Goal: Information Seeking & Learning: Learn about a topic

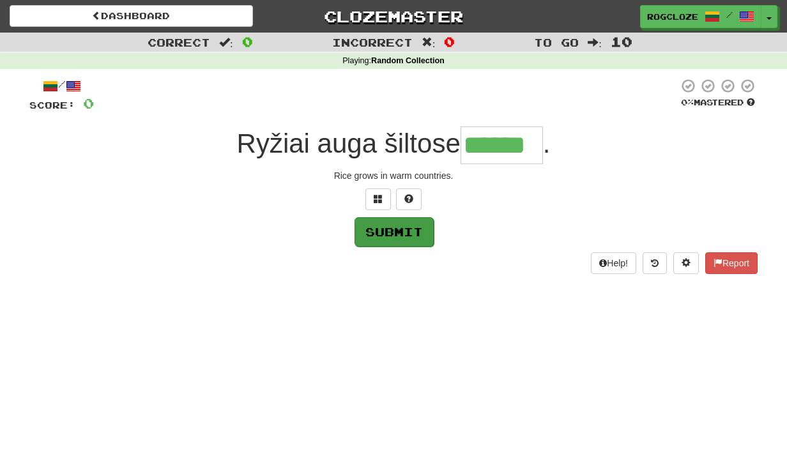
type input "******"
click at [387, 229] on button "Submit" at bounding box center [393, 231] width 79 height 29
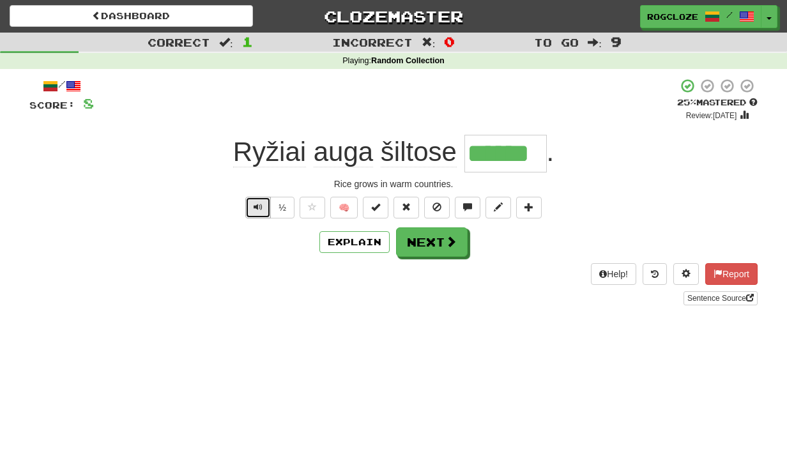
drag, startPoint x: 258, startPoint y: 205, endPoint x: 263, endPoint y: 215, distance: 11.4
click at [261, 208] on span "Text-to-speech controls" at bounding box center [257, 206] width 9 height 9
click at [340, 206] on button "🧠" at bounding box center [343, 208] width 27 height 22
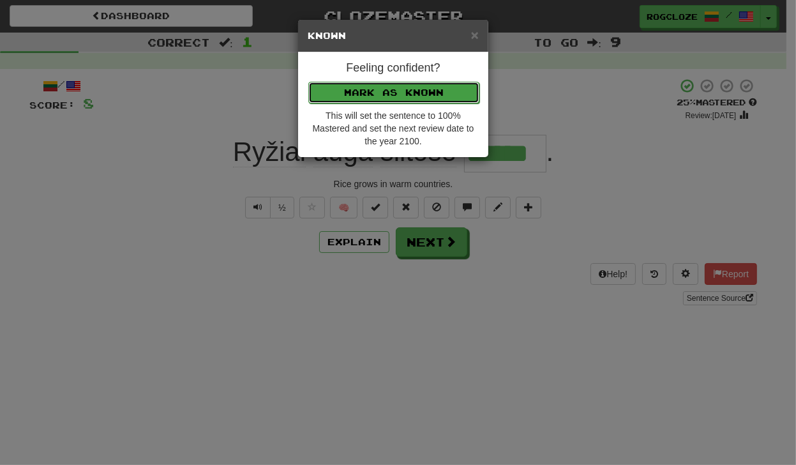
click at [378, 91] on button "Mark as Known" at bounding box center [393, 93] width 171 height 22
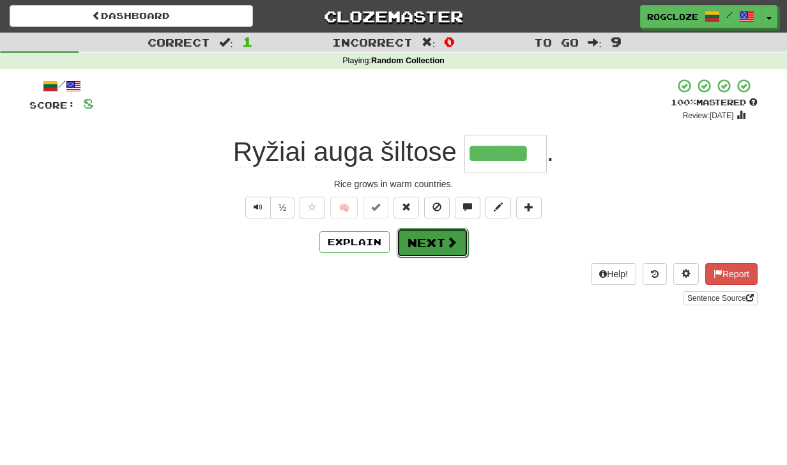
click at [422, 246] on button "Next" at bounding box center [433, 242] width 72 height 29
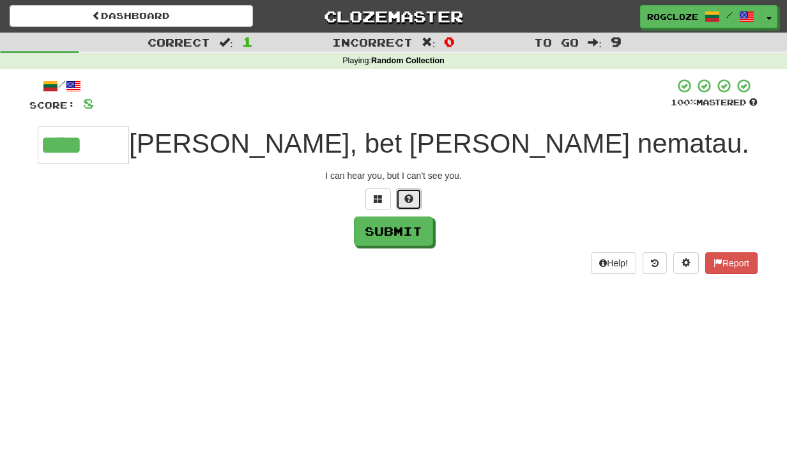
click at [404, 195] on button at bounding box center [409, 199] width 26 height 22
type input "*******"
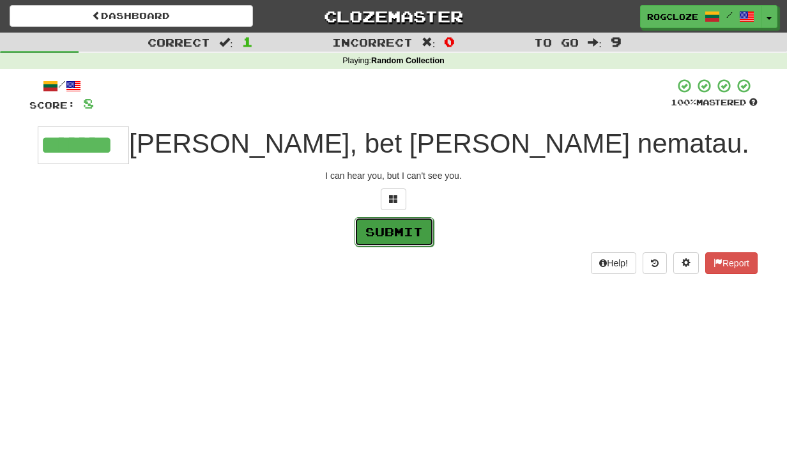
click at [391, 236] on button "Submit" at bounding box center [393, 231] width 79 height 29
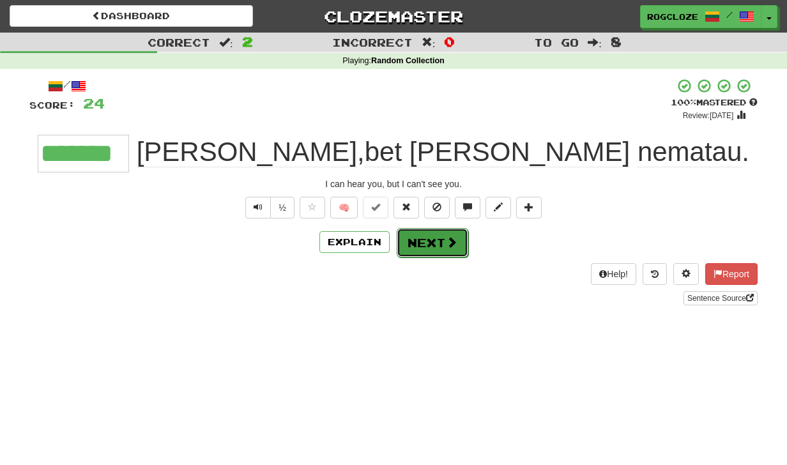
click at [412, 239] on button "Next" at bounding box center [433, 242] width 72 height 29
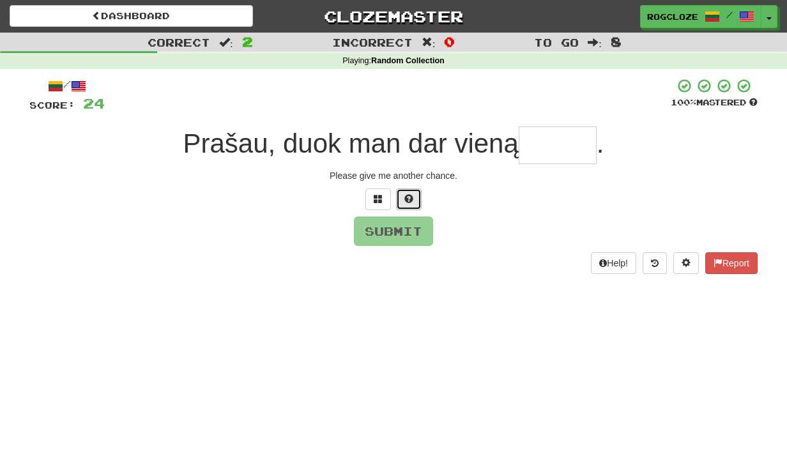
click at [411, 200] on span at bounding box center [408, 198] width 9 height 9
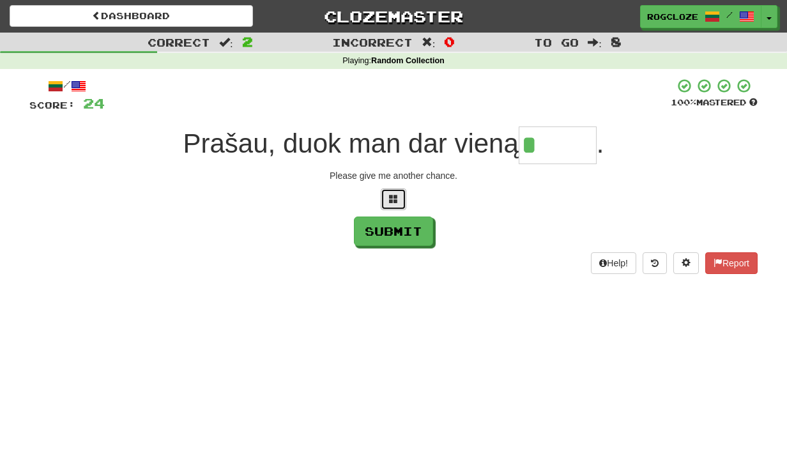
click at [397, 205] on button at bounding box center [394, 199] width 26 height 22
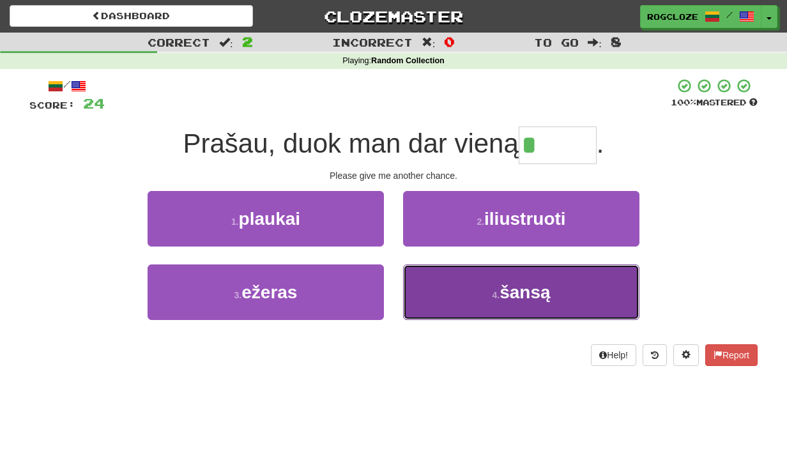
click at [513, 300] on span "šansą" at bounding box center [524, 292] width 50 height 20
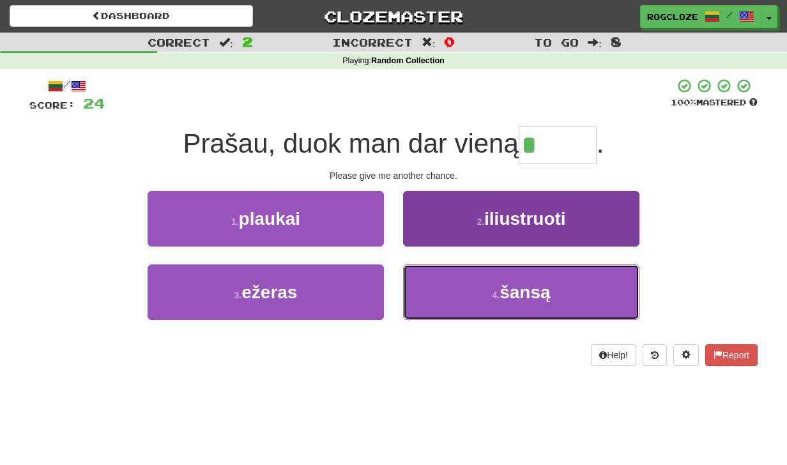
type input "*****"
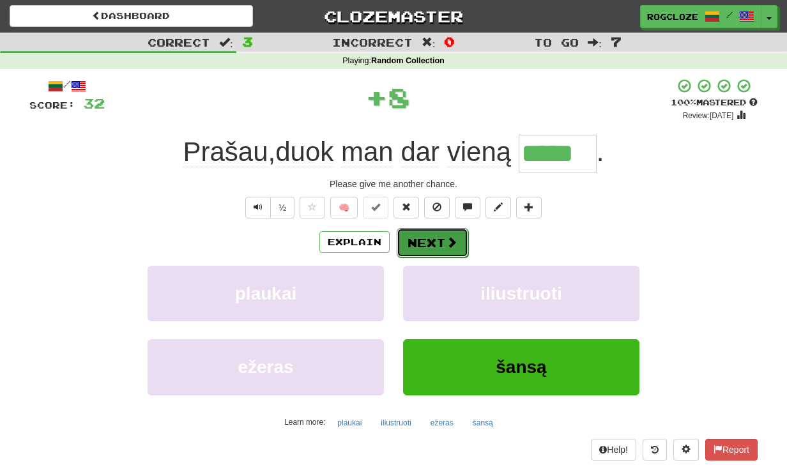
click at [427, 244] on button "Next" at bounding box center [433, 242] width 72 height 29
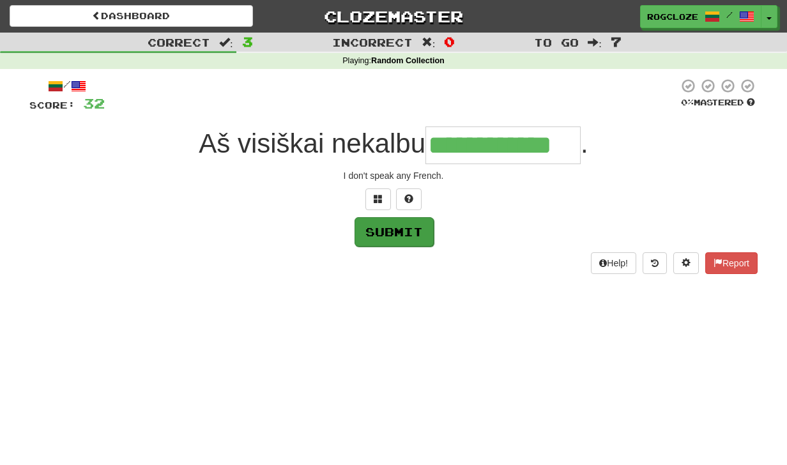
type input "**********"
click at [381, 231] on button "Submit" at bounding box center [393, 231] width 79 height 29
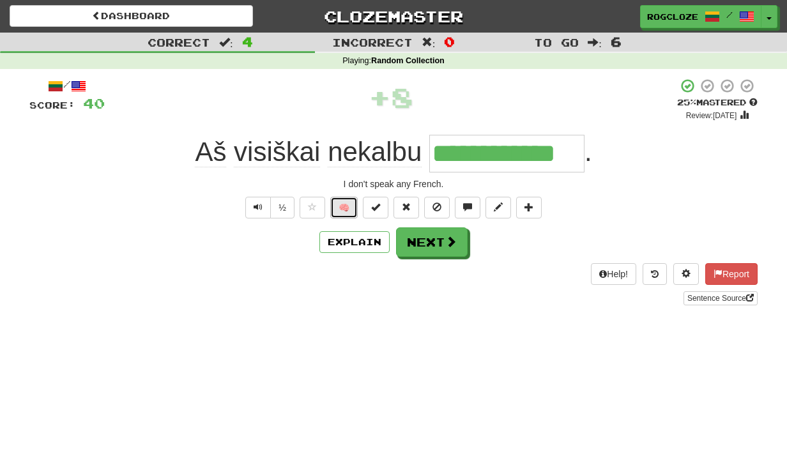
click at [340, 208] on button "🧠" at bounding box center [343, 208] width 27 height 22
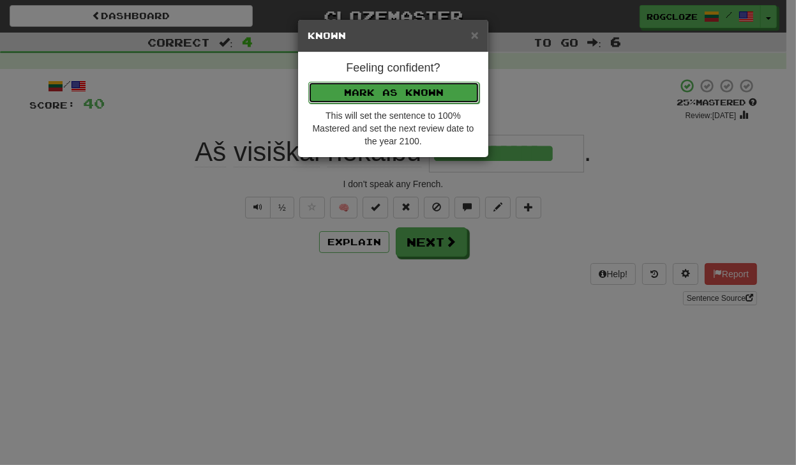
click at [403, 93] on button "Mark as Known" at bounding box center [393, 93] width 171 height 22
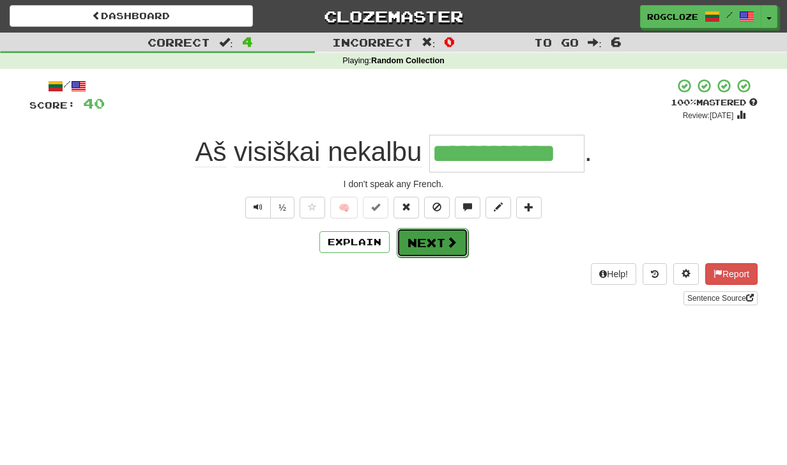
click at [424, 241] on button "Next" at bounding box center [433, 242] width 72 height 29
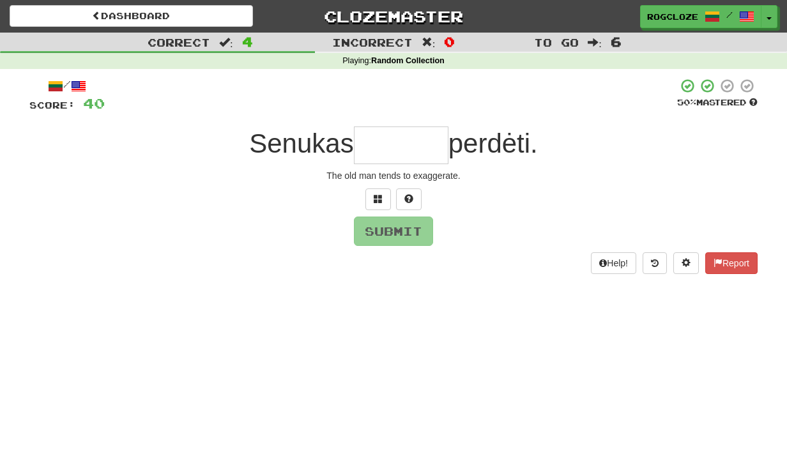
type input "*"
drag, startPoint x: 401, startPoint y: 195, endPoint x: 408, endPoint y: 197, distance: 7.5
click at [403, 195] on button at bounding box center [409, 199] width 26 height 22
click at [387, 199] on button at bounding box center [394, 199] width 26 height 22
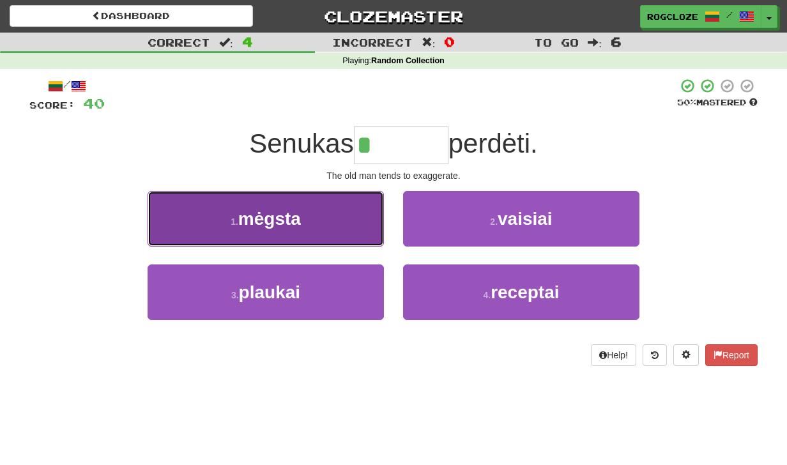
click at [318, 226] on button "1 . [GEOGRAPHIC_DATA]" at bounding box center [265, 219] width 236 height 56
type input "******"
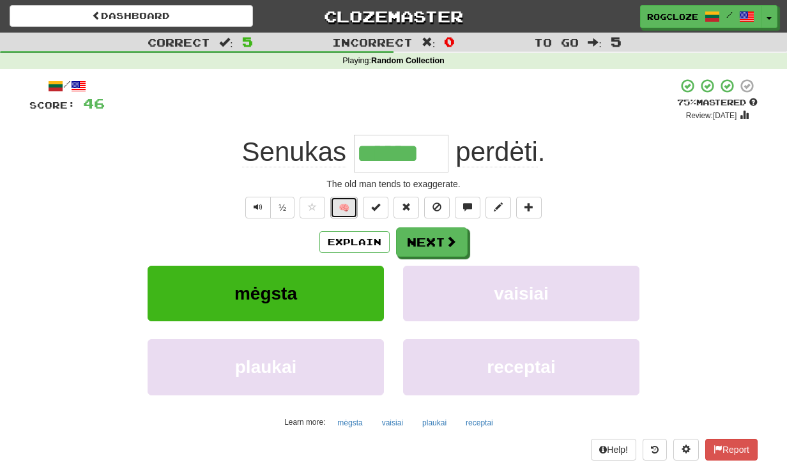
click at [338, 208] on button "🧠" at bounding box center [343, 208] width 27 height 22
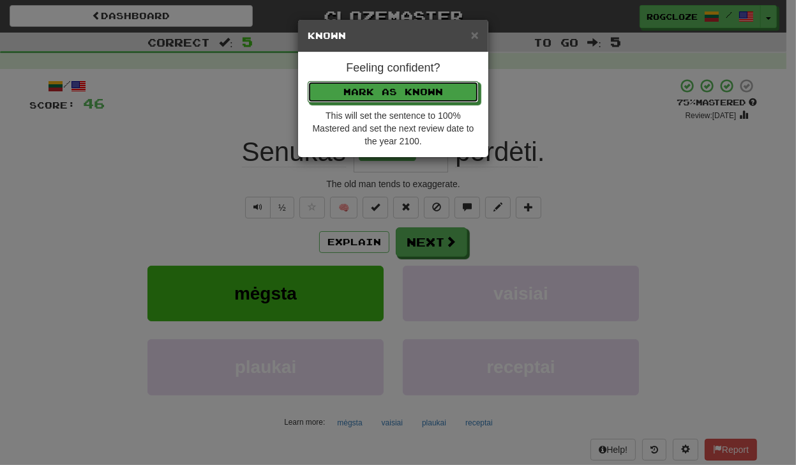
drag, startPoint x: 398, startPoint y: 87, endPoint x: 398, endPoint y: 98, distance: 10.2
click at [398, 90] on button "Mark as Known" at bounding box center [393, 92] width 171 height 22
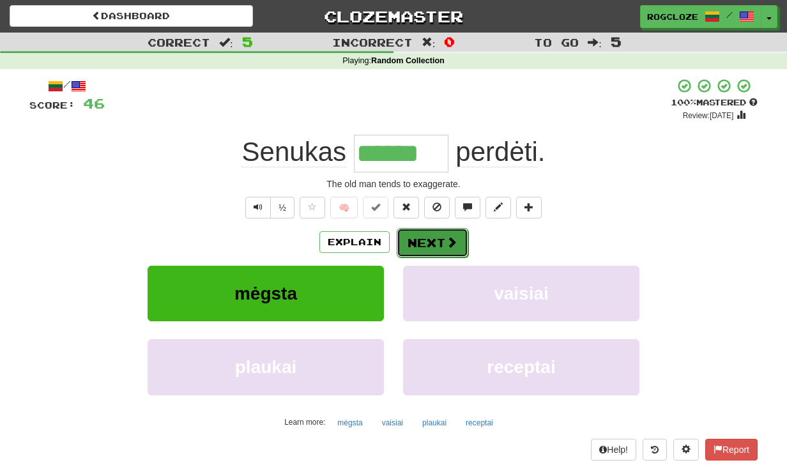
click at [413, 234] on button "Next" at bounding box center [433, 242] width 72 height 29
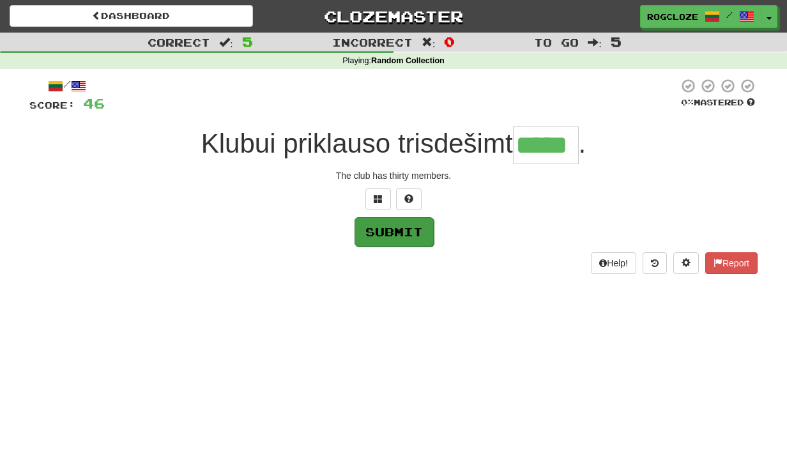
type input "*****"
click at [402, 225] on button "Submit" at bounding box center [393, 231] width 79 height 29
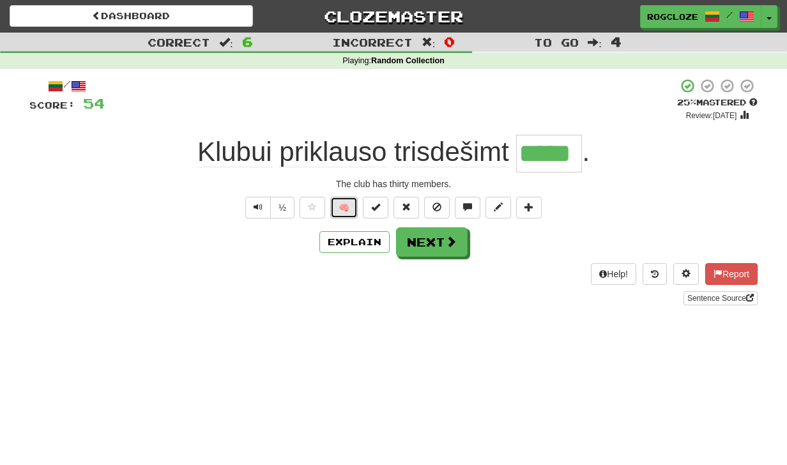
click at [347, 202] on button "🧠" at bounding box center [343, 208] width 27 height 22
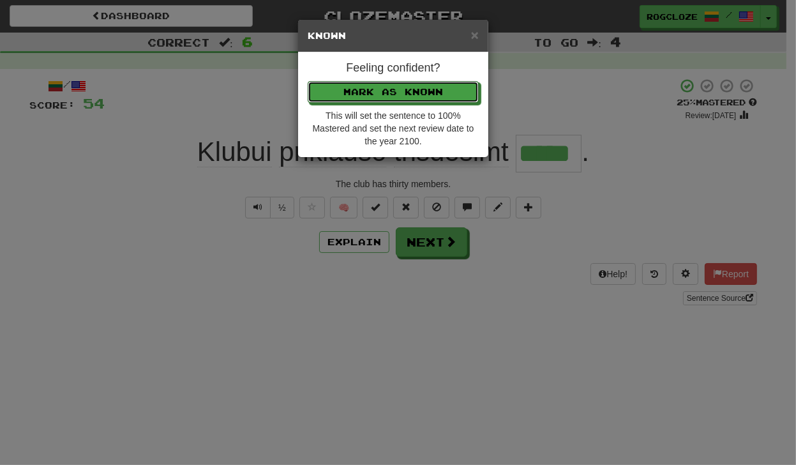
drag, startPoint x: 447, startPoint y: 88, endPoint x: 427, endPoint y: 121, distance: 38.7
click at [448, 93] on button "Mark as Known" at bounding box center [393, 92] width 171 height 22
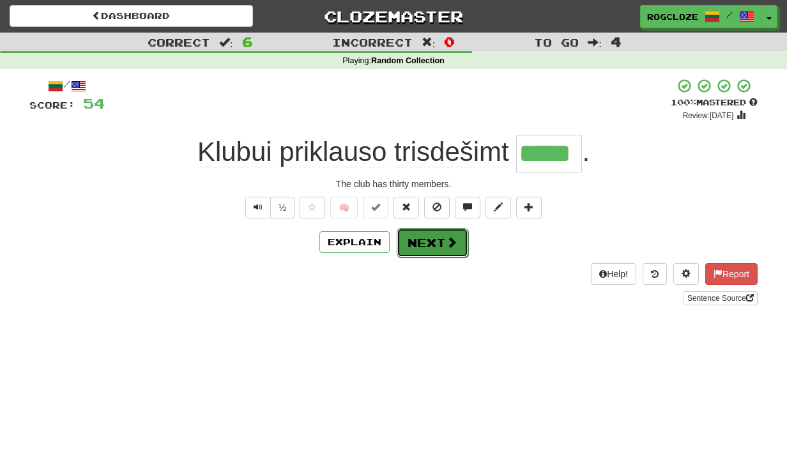
click at [411, 241] on button "Next" at bounding box center [433, 242] width 72 height 29
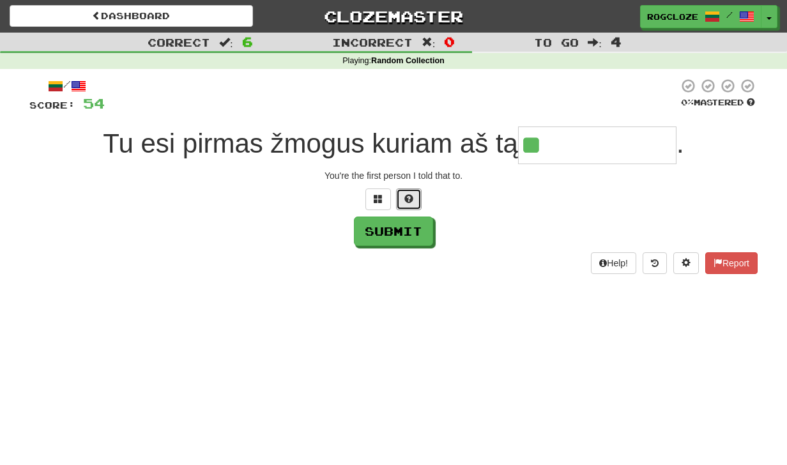
click at [409, 196] on button at bounding box center [409, 199] width 26 height 22
click at [403, 200] on button at bounding box center [394, 199] width 26 height 22
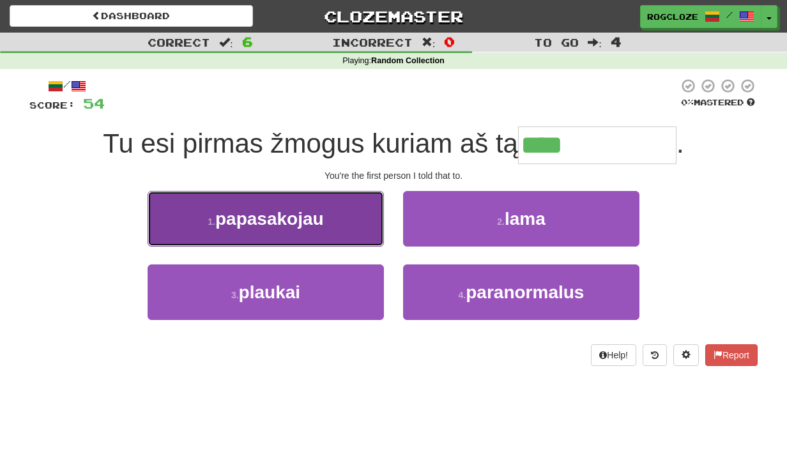
click at [327, 222] on button "1 . [GEOGRAPHIC_DATA]" at bounding box center [265, 219] width 236 height 56
type input "**********"
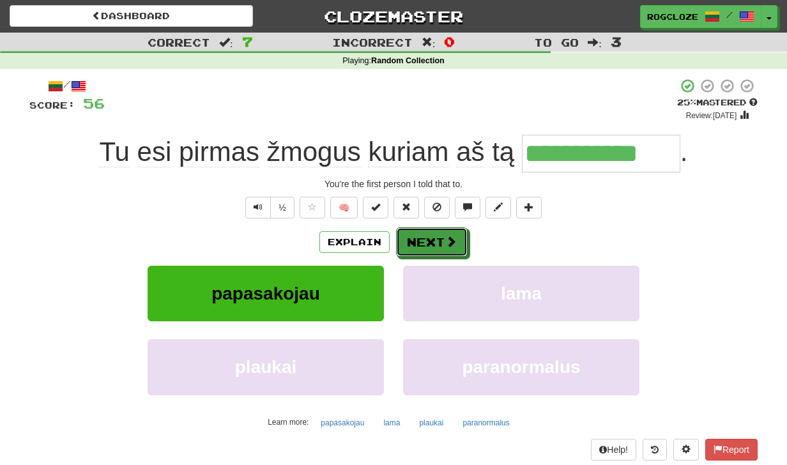
click at [448, 232] on button "Next" at bounding box center [432, 241] width 72 height 29
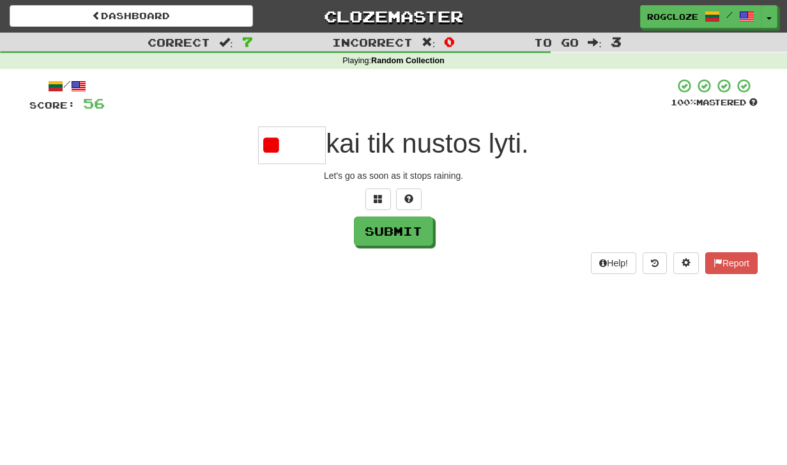
type input "*"
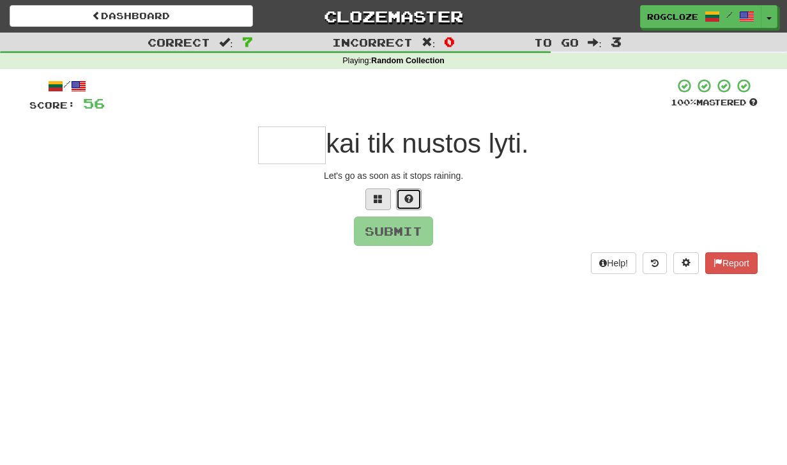
click at [404, 195] on span at bounding box center [408, 198] width 9 height 9
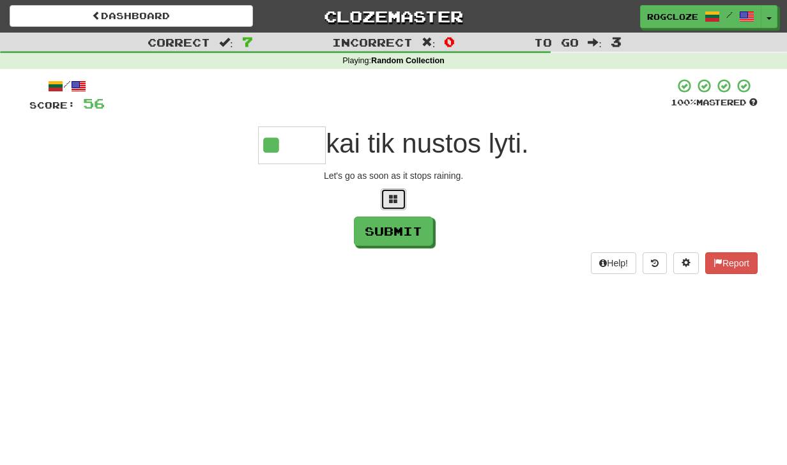
click at [387, 193] on button at bounding box center [394, 199] width 26 height 22
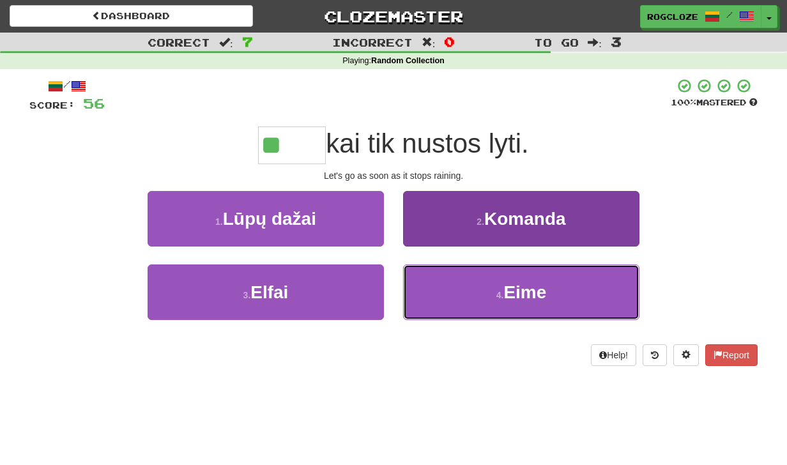
drag, startPoint x: 472, startPoint y: 279, endPoint x: 479, endPoint y: 275, distance: 7.4
click at [475, 279] on button "4 . [GEOGRAPHIC_DATA]" at bounding box center [521, 292] width 236 height 56
type input "****"
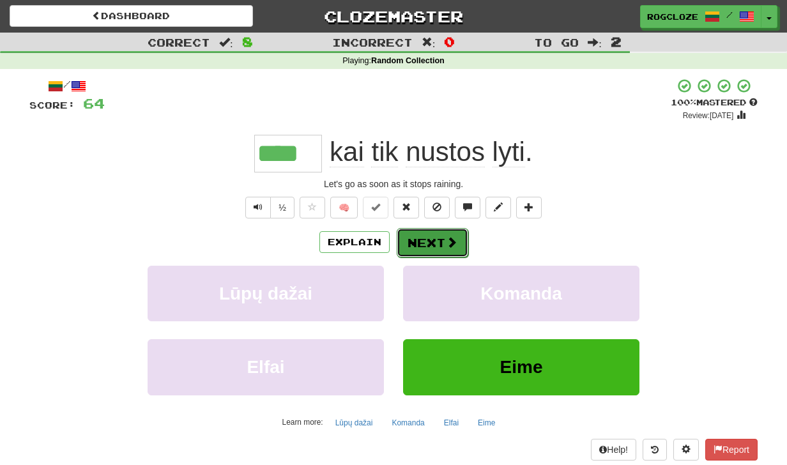
click at [430, 241] on button "Next" at bounding box center [433, 242] width 72 height 29
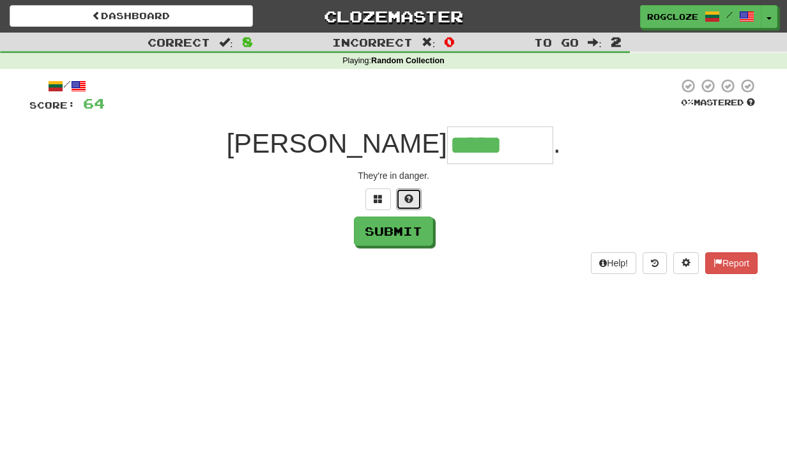
click at [409, 197] on span at bounding box center [408, 198] width 9 height 9
click at [394, 195] on span at bounding box center [393, 198] width 9 height 9
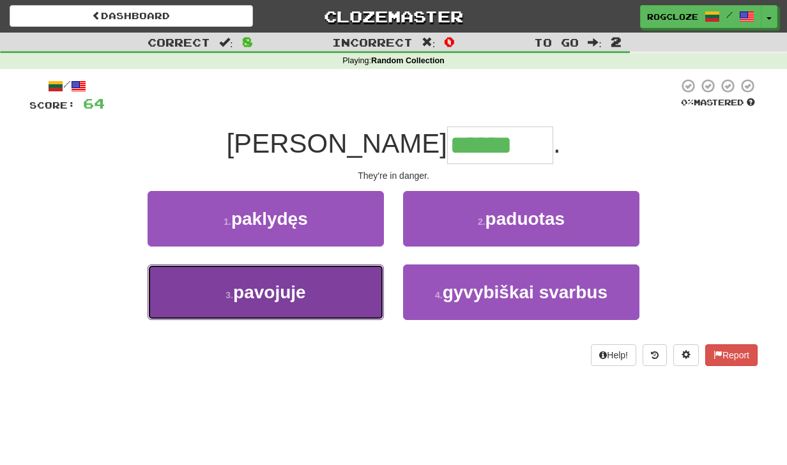
click at [354, 283] on button "3 . pavojuje" at bounding box center [265, 292] width 236 height 56
type input "********"
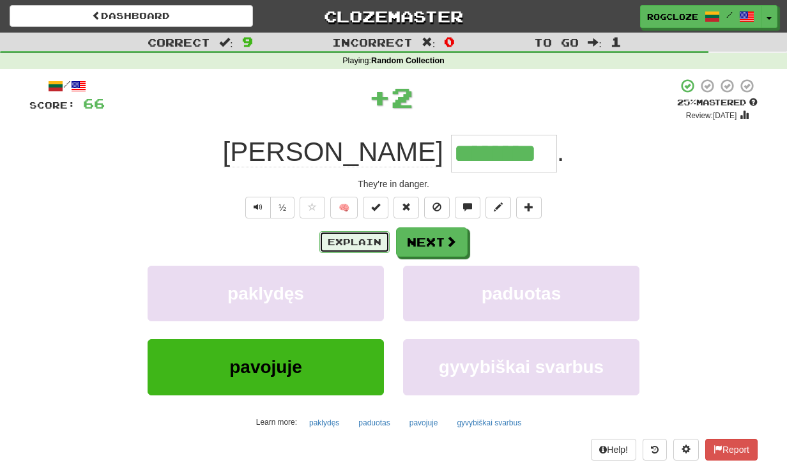
click at [362, 244] on button "Explain" at bounding box center [354, 242] width 70 height 22
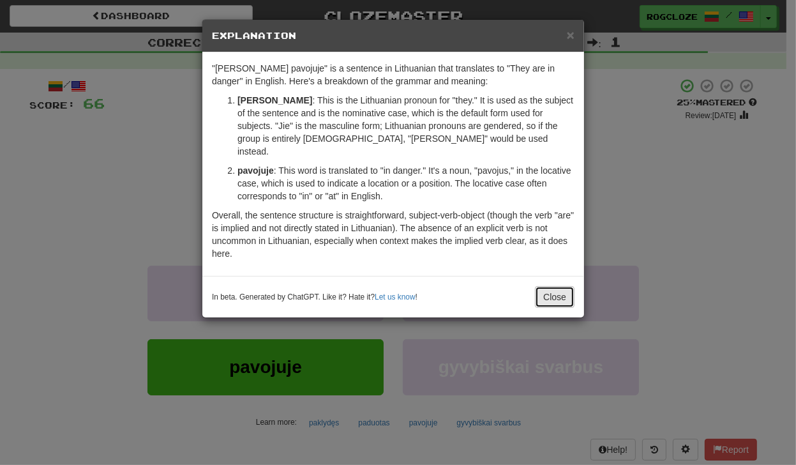
click at [564, 286] on button "Close" at bounding box center [555, 297] width 40 height 22
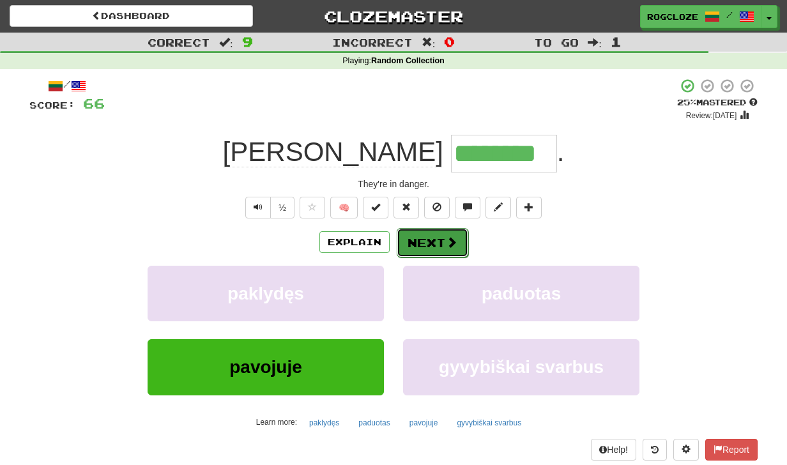
click at [424, 240] on button "Next" at bounding box center [433, 242] width 72 height 29
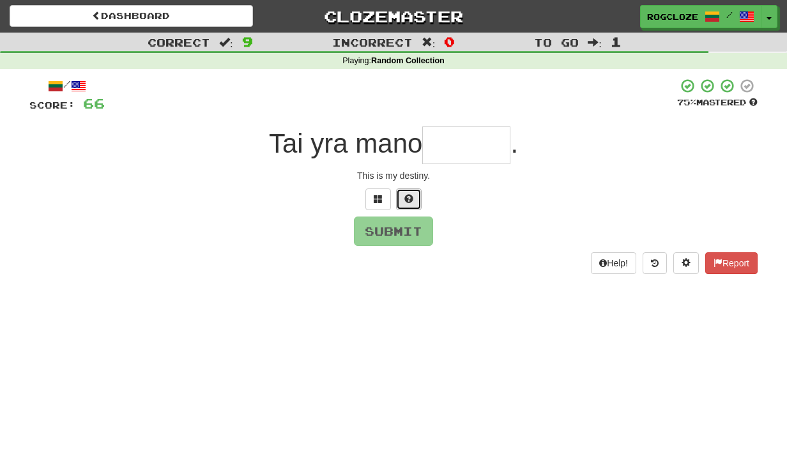
click at [405, 197] on span at bounding box center [408, 198] width 9 height 9
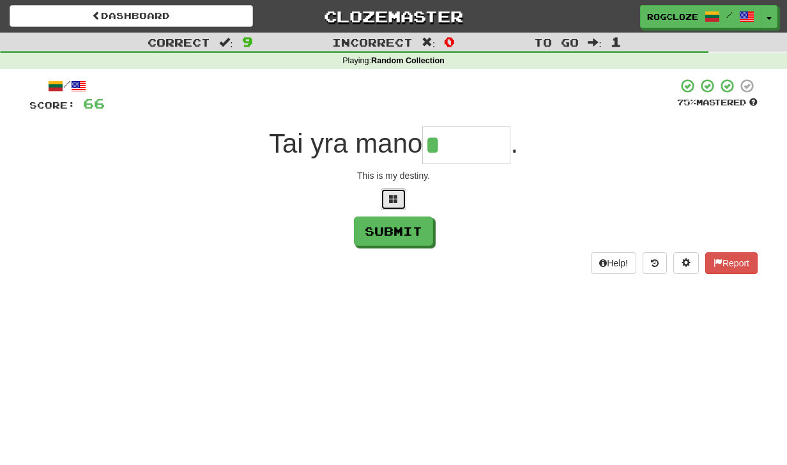
click at [398, 199] on button at bounding box center [394, 199] width 26 height 22
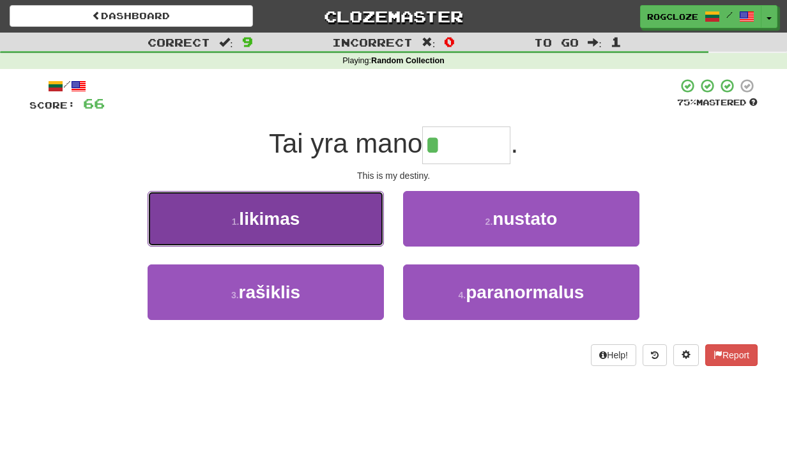
click at [288, 229] on button "1 . likimas" at bounding box center [265, 219] width 236 height 56
type input "*******"
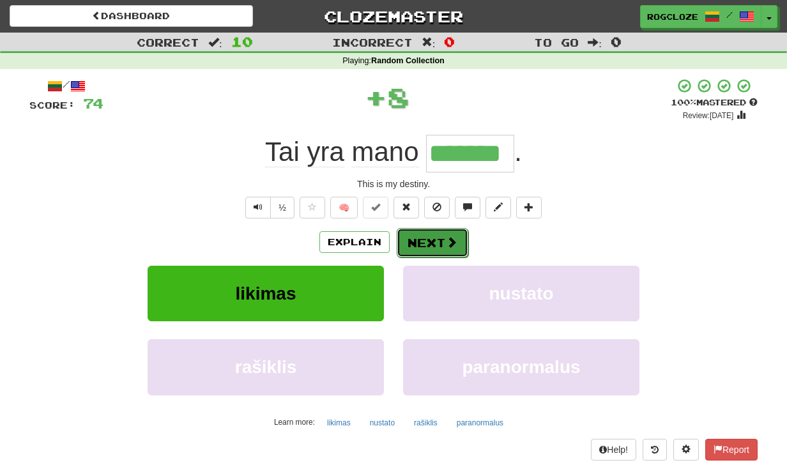
click at [419, 245] on button "Next" at bounding box center [433, 242] width 72 height 29
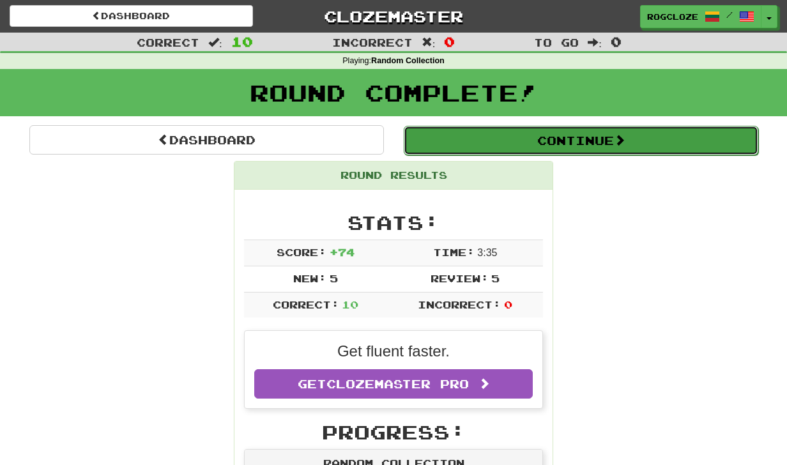
click at [492, 141] on button "Continue" at bounding box center [581, 140] width 354 height 29
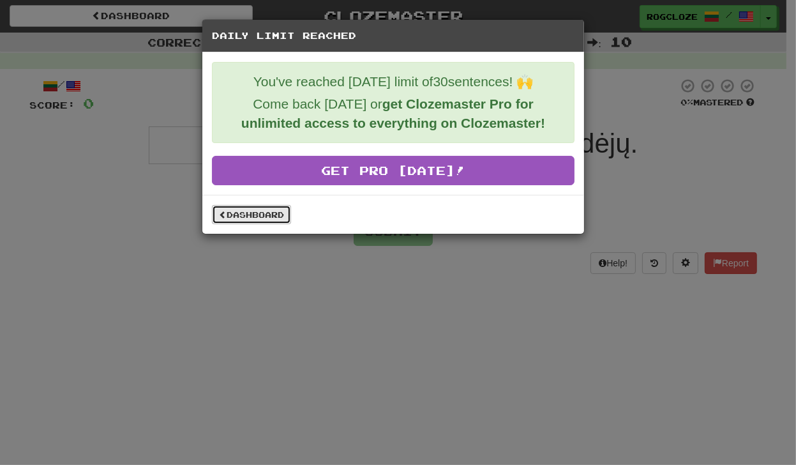
click at [268, 213] on link "Dashboard" at bounding box center [251, 214] width 79 height 19
